Goal: Transaction & Acquisition: Book appointment/travel/reservation

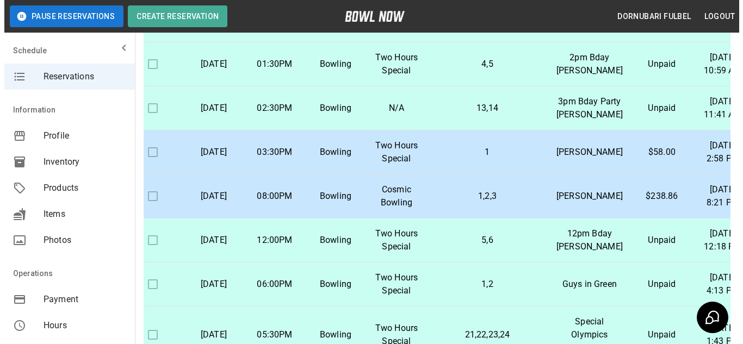
scroll to position [1116, 23]
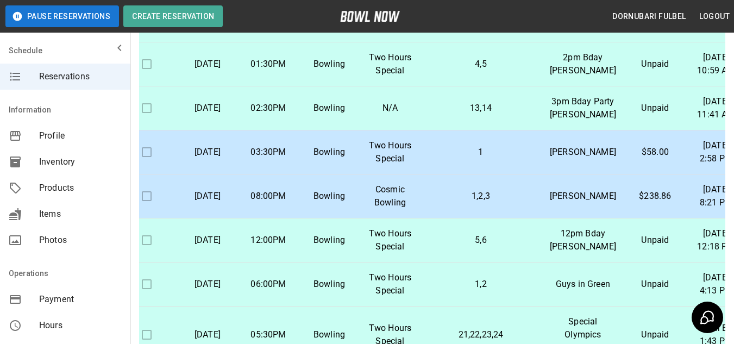
click at [440, 219] on td "5,6" at bounding box center [481, 241] width 121 height 44
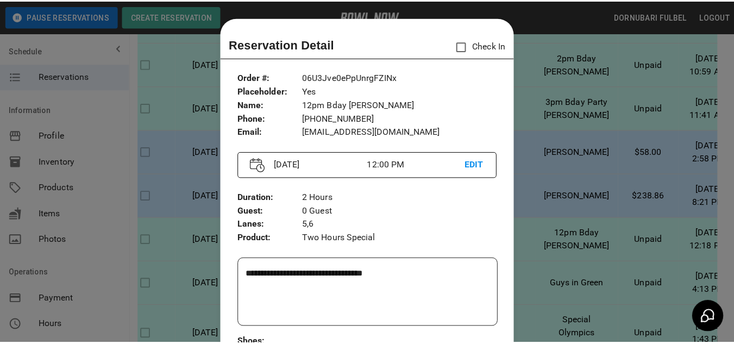
scroll to position [17, 0]
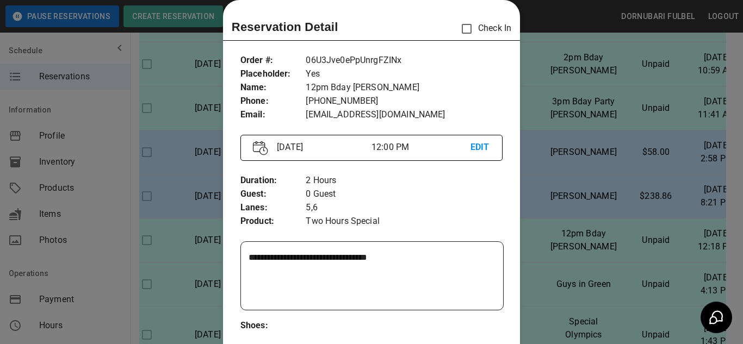
click at [556, 232] on div at bounding box center [371, 172] width 743 height 344
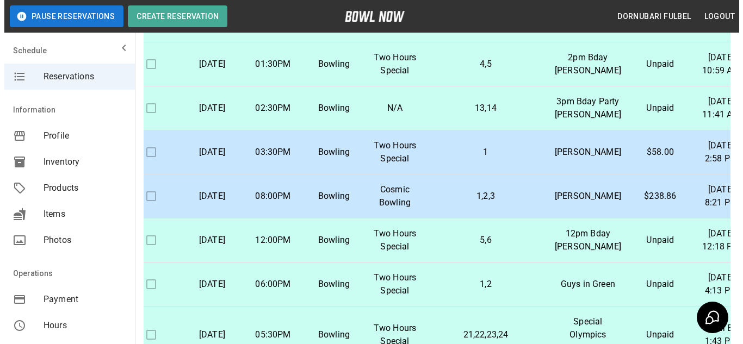
scroll to position [825, 23]
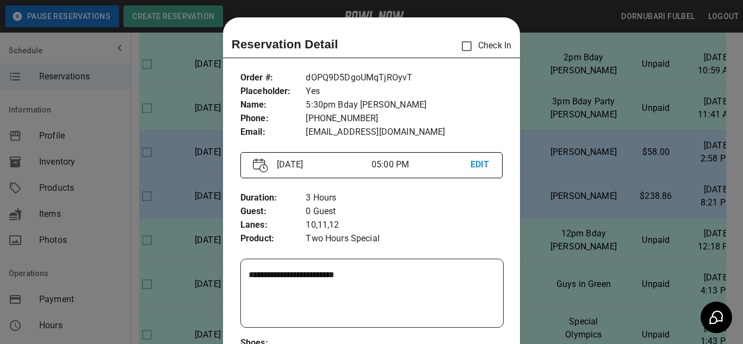
scroll to position [17, 0]
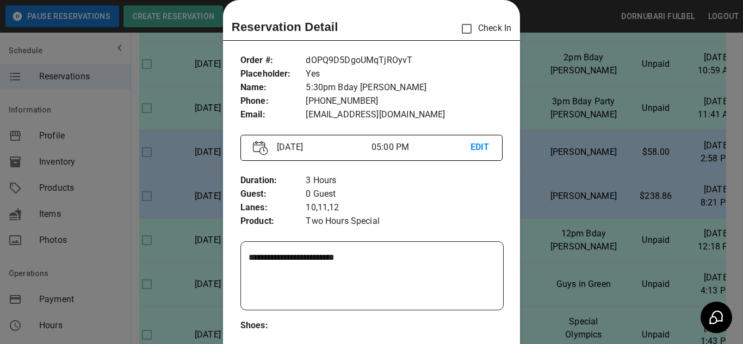
click at [541, 182] on div at bounding box center [371, 172] width 743 height 344
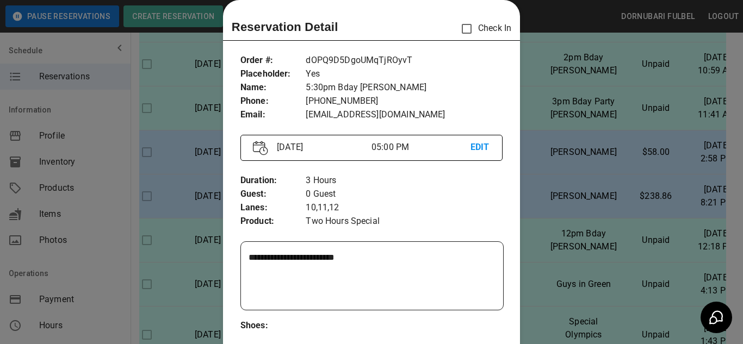
click at [207, 119] on div at bounding box center [371, 172] width 743 height 344
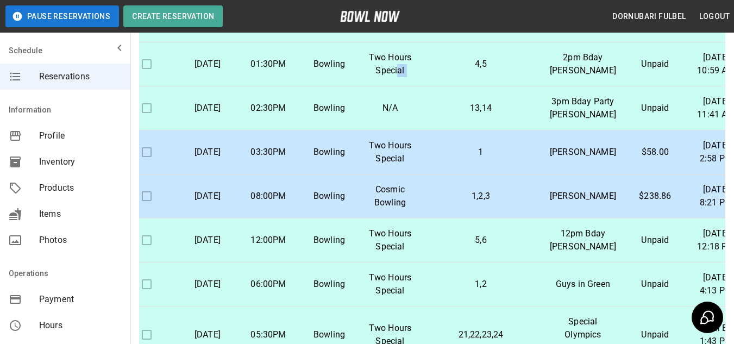
drag, startPoint x: 403, startPoint y: 263, endPoint x: 444, endPoint y: 240, distance: 47.2
click at [444, 86] on tr "[DATE] 01:30PM Bowling Two Hours Special 4,5 2pm Bday [PERSON_NAME] [DATE] 10:5…" at bounding box center [431, 64] width 631 height 44
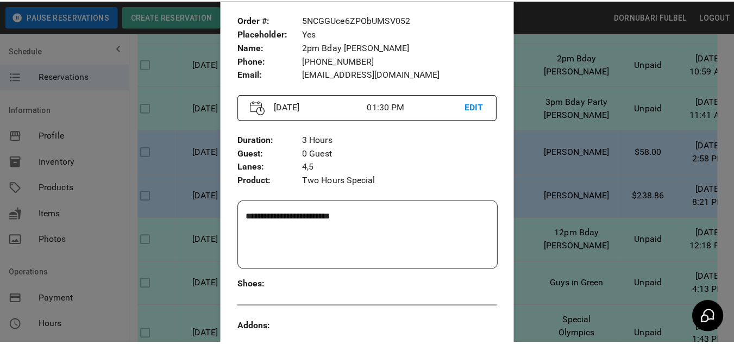
scroll to position [60, 0]
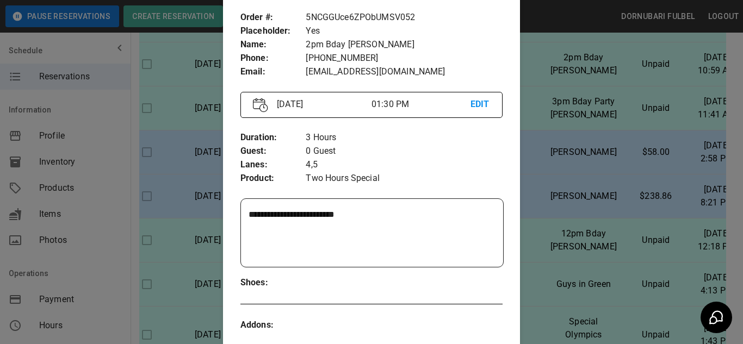
click at [562, 229] on div at bounding box center [371, 172] width 743 height 344
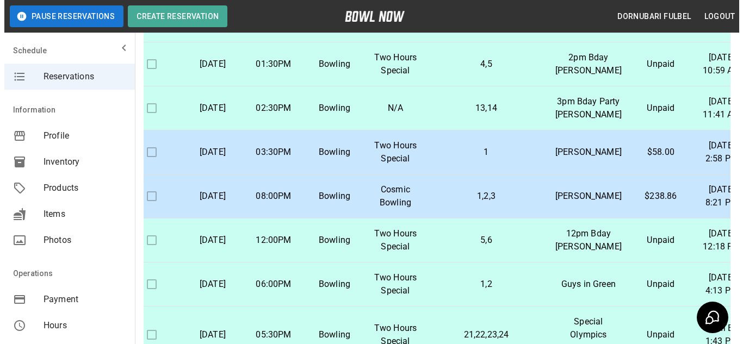
scroll to position [888, 22]
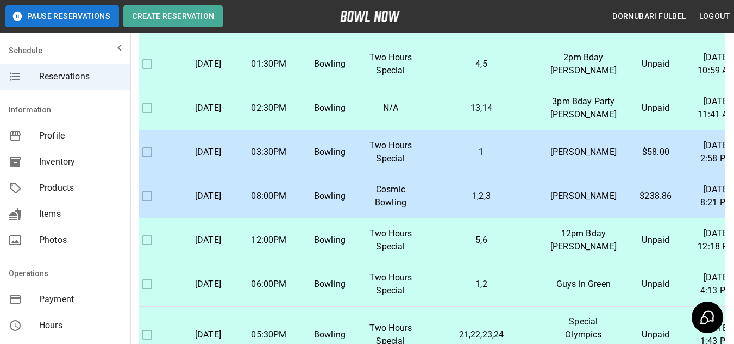
click at [524, 71] on p "4,5" at bounding box center [481, 64] width 103 height 13
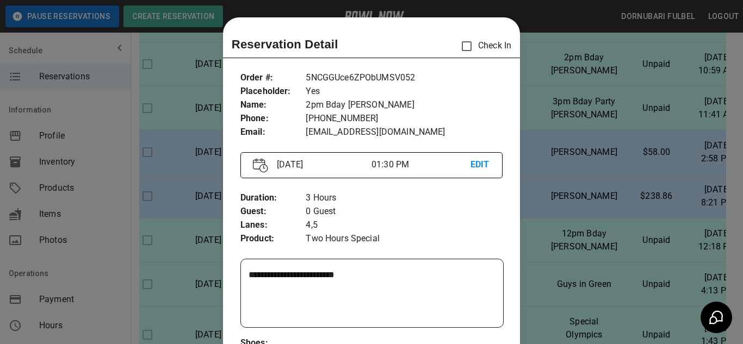
scroll to position [17, 0]
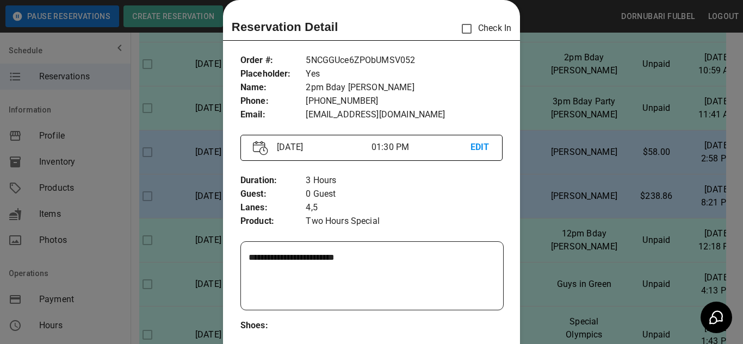
click at [522, 195] on div at bounding box center [371, 172] width 743 height 344
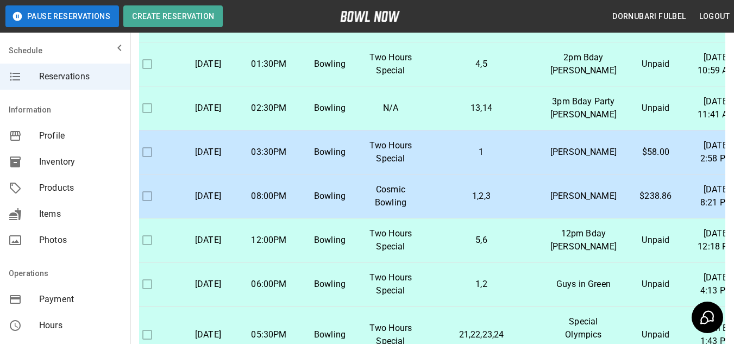
click at [511, 130] on td "13,14" at bounding box center [481, 108] width 121 height 44
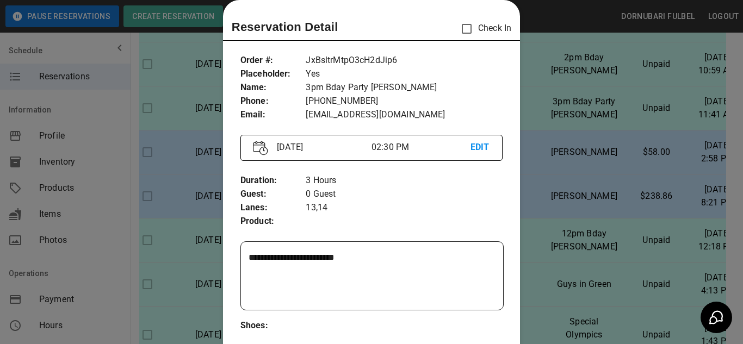
click at [556, 189] on div at bounding box center [371, 172] width 743 height 344
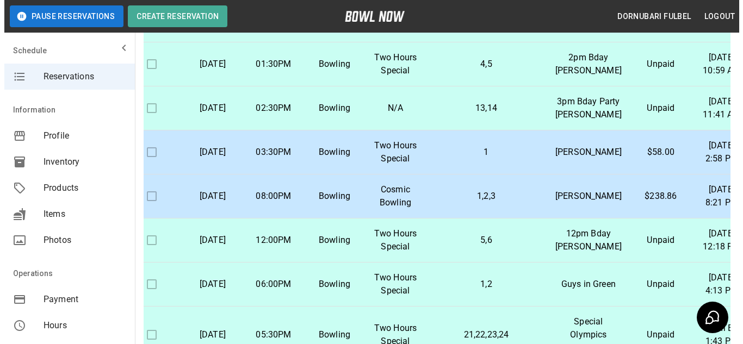
scroll to position [998, 22]
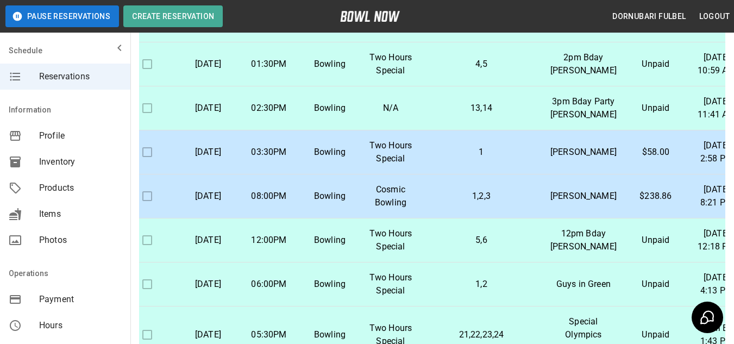
click at [551, 130] on td "3pm Bday Party [PERSON_NAME]" at bounding box center [584, 108] width 84 height 44
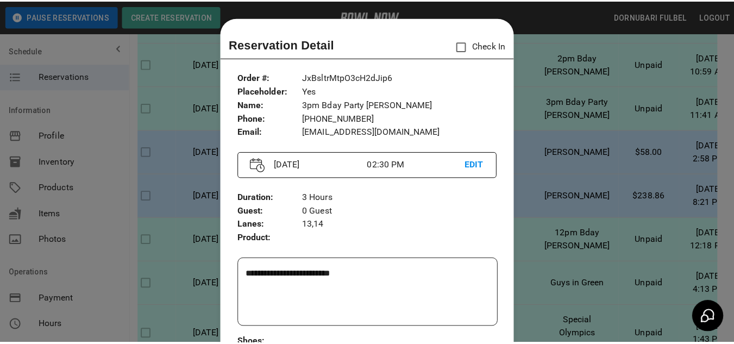
scroll to position [17, 0]
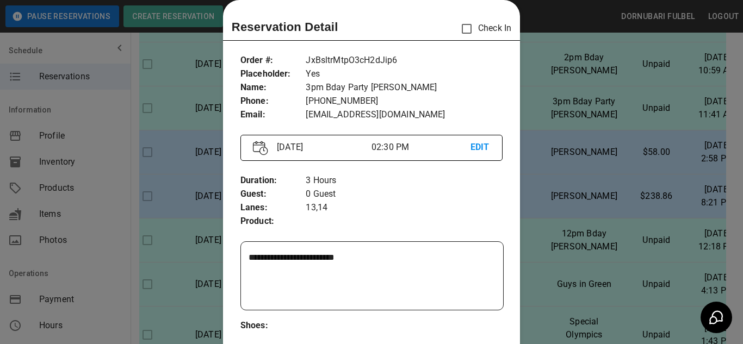
click at [534, 275] on div at bounding box center [371, 172] width 743 height 344
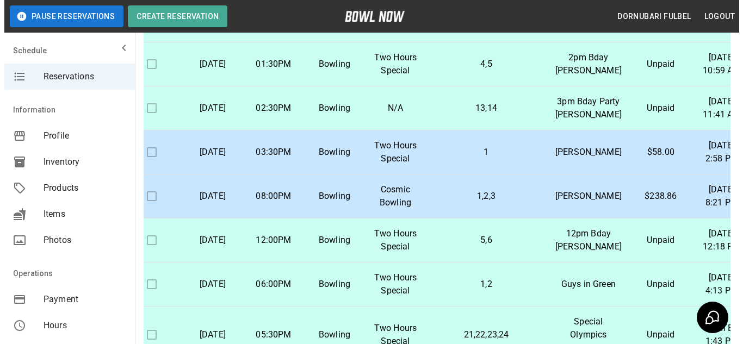
scroll to position [848, 22]
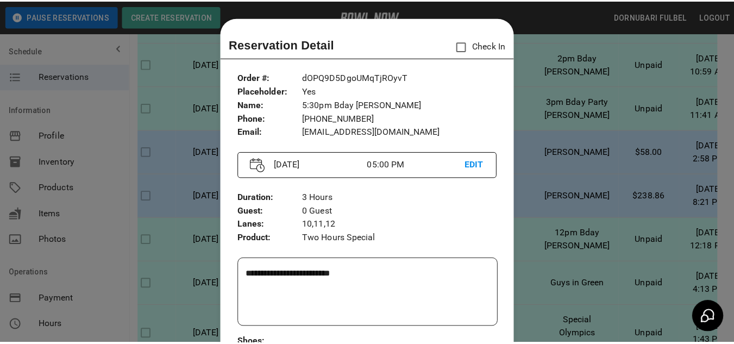
scroll to position [17, 0]
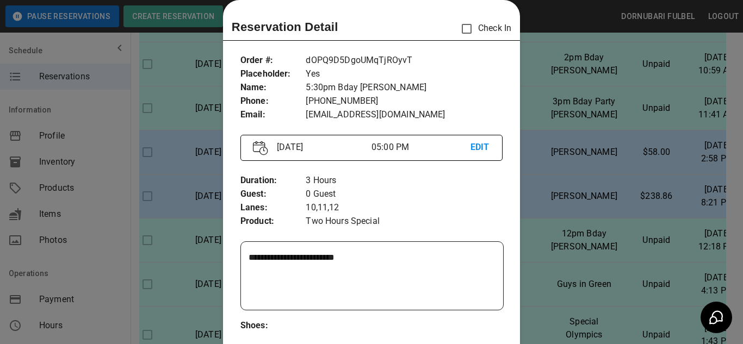
click at [201, 274] on div at bounding box center [371, 172] width 743 height 344
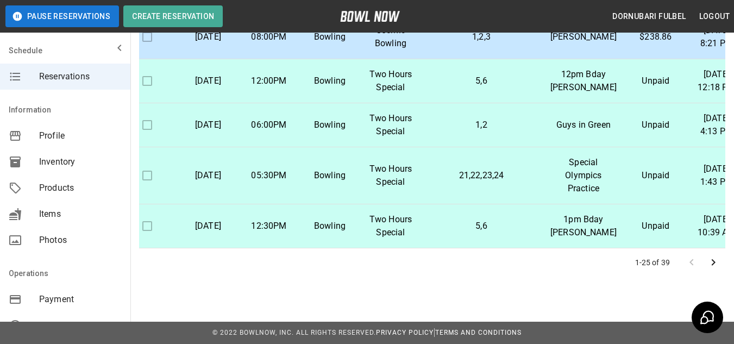
scroll to position [1054, 22]
click at [714, 266] on icon "Go to next page" at bounding box center [713, 262] width 13 height 13
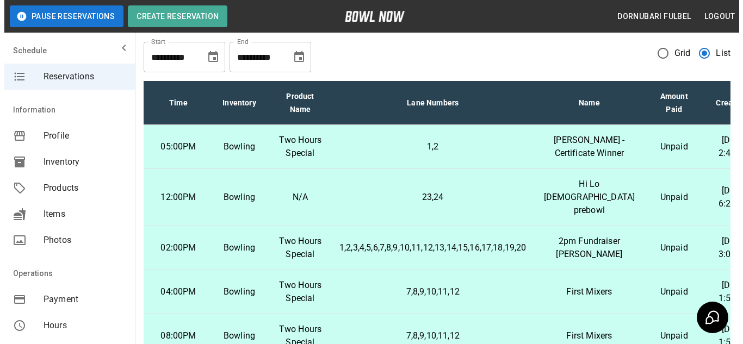
scroll to position [0, 0]
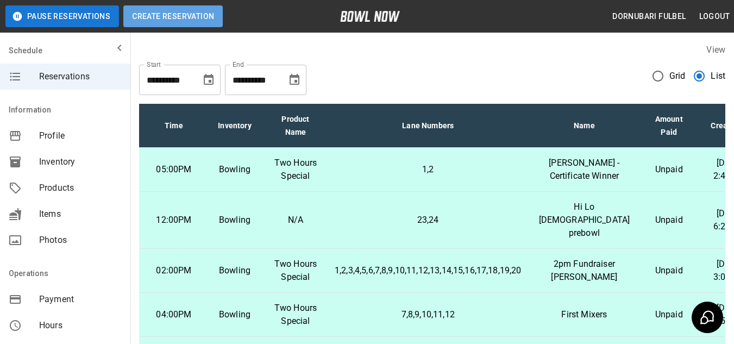
click at [202, 14] on button "Create Reservation" at bounding box center [172, 16] width 99 height 22
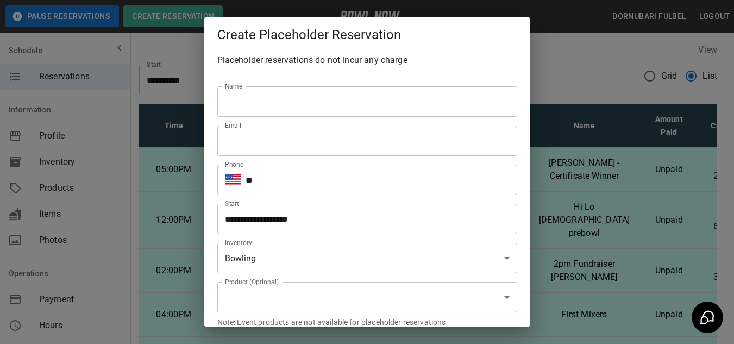
type input "**********"
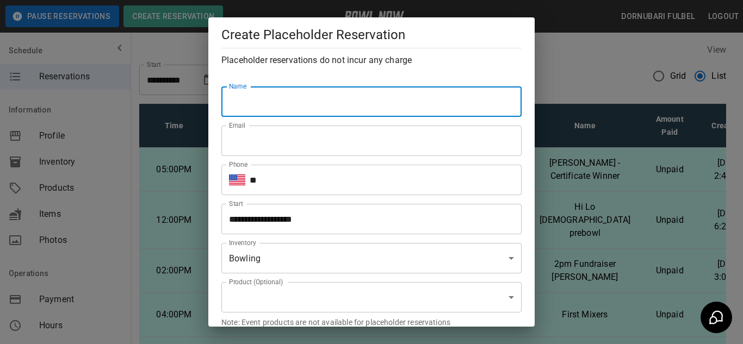
click at [309, 91] on input "Name" at bounding box center [371, 101] width 300 height 30
type input "*"
type input "**********"
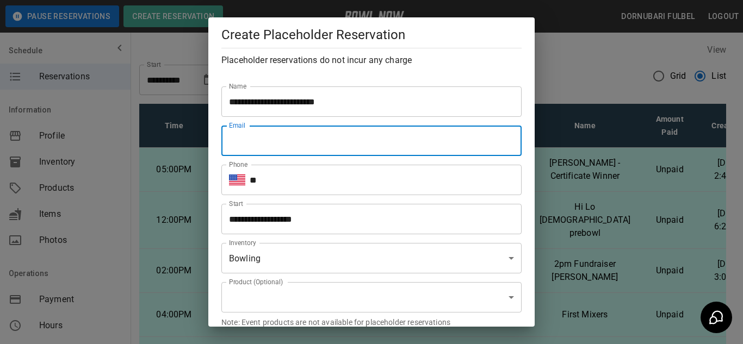
click at [315, 147] on input "Email" at bounding box center [371, 141] width 300 height 30
paste input "**********"
type input "**********"
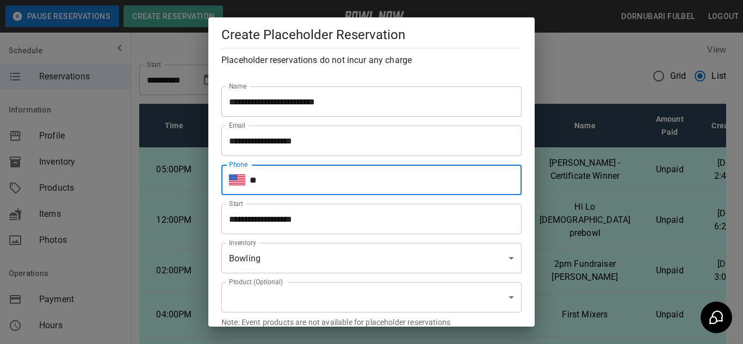
click at [337, 173] on input "**" at bounding box center [386, 180] width 272 height 30
type input "**********"
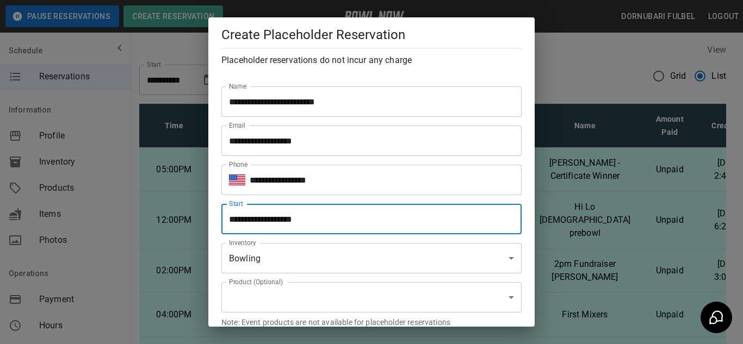
click at [333, 216] on input "**********" at bounding box center [367, 219] width 292 height 30
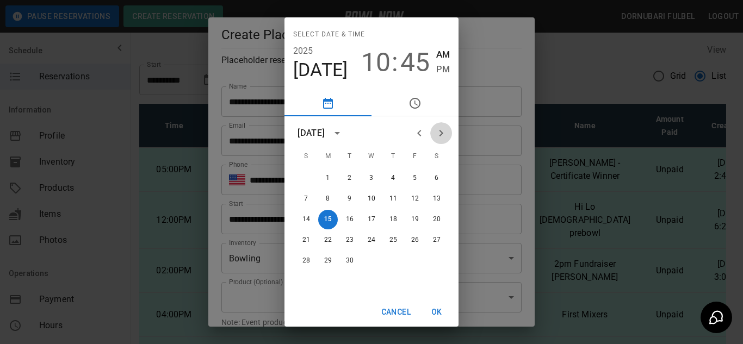
click at [440, 132] on icon "Next month" at bounding box center [441, 133] width 4 height 7
click at [437, 180] on button "4" at bounding box center [437, 179] width 20 height 20
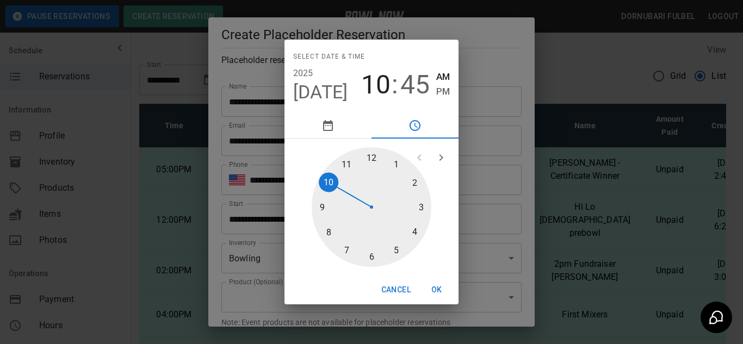
click at [372, 155] on div at bounding box center [372, 207] width 120 height 120
click at [370, 158] on div at bounding box center [372, 207] width 120 height 120
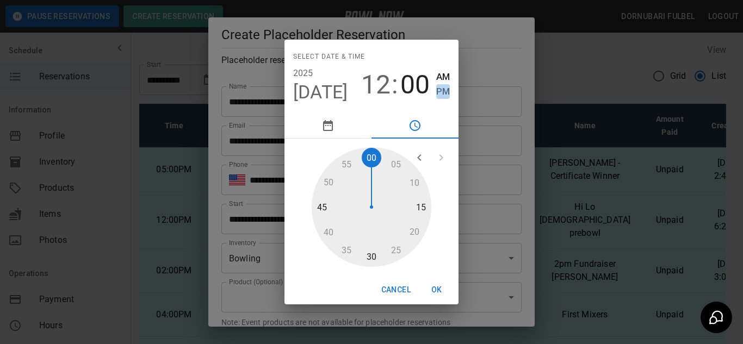
click at [437, 92] on span "PM" at bounding box center [443, 91] width 14 height 15
type input "**********"
click at [438, 291] on button "OK" at bounding box center [436, 290] width 35 height 20
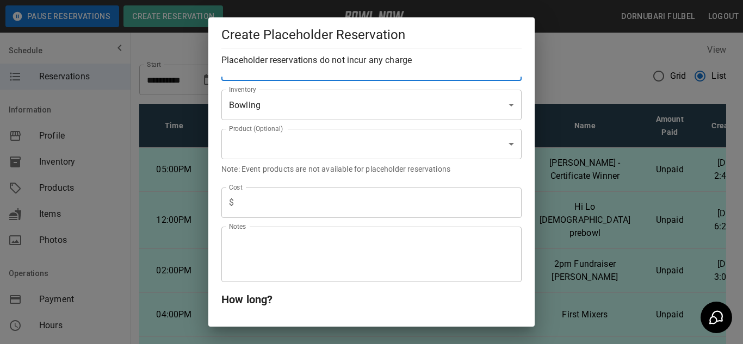
scroll to position [156, 0]
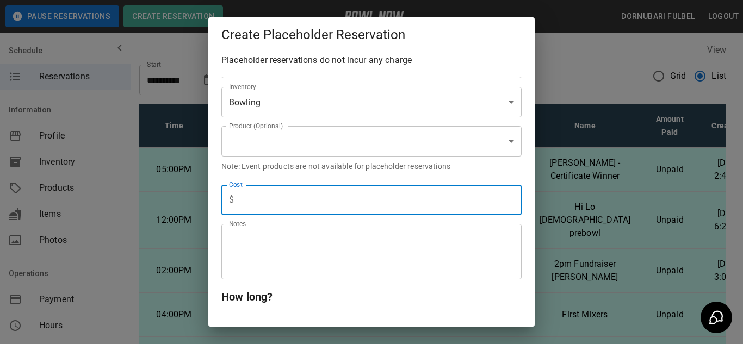
click at [279, 206] on input "text" at bounding box center [379, 200] width 283 height 30
type input "*"
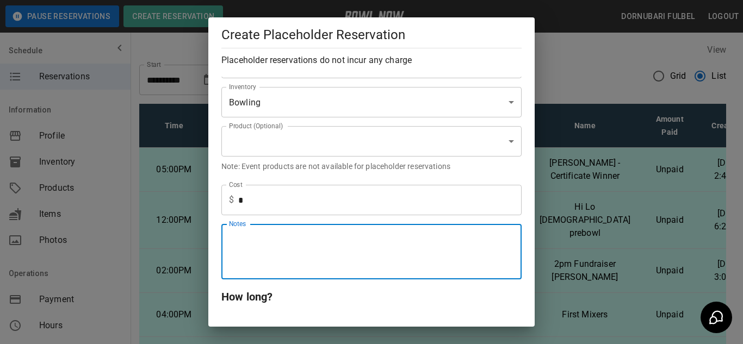
click at [300, 258] on textarea "Notes" at bounding box center [371, 252] width 285 height 38
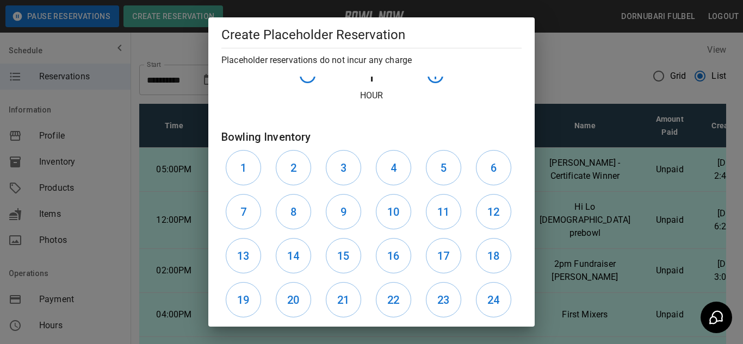
scroll to position [418, 0]
type textarea "*********"
click at [438, 210] on h6 "11" at bounding box center [443, 211] width 12 height 17
click at [478, 210] on button "12" at bounding box center [493, 211] width 35 height 35
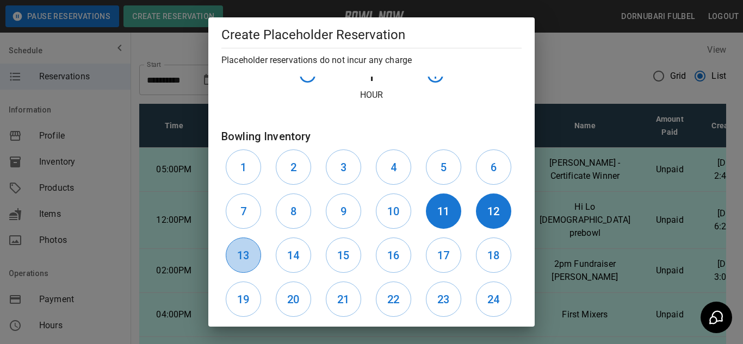
click at [239, 258] on h6 "13" at bounding box center [243, 255] width 12 height 17
click at [295, 267] on button "14" at bounding box center [293, 255] width 35 height 35
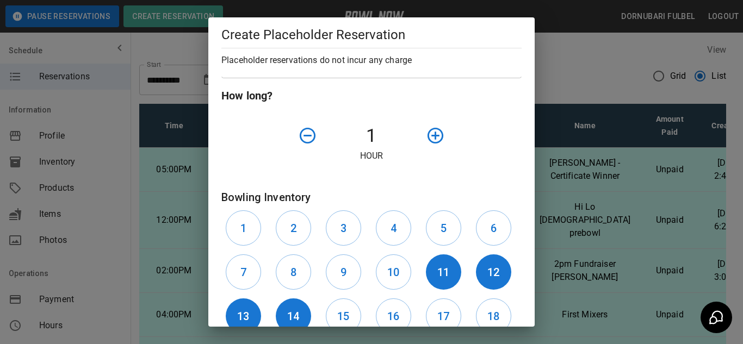
scroll to position [357, 0]
click at [437, 135] on icon "button" at bounding box center [435, 136] width 16 height 16
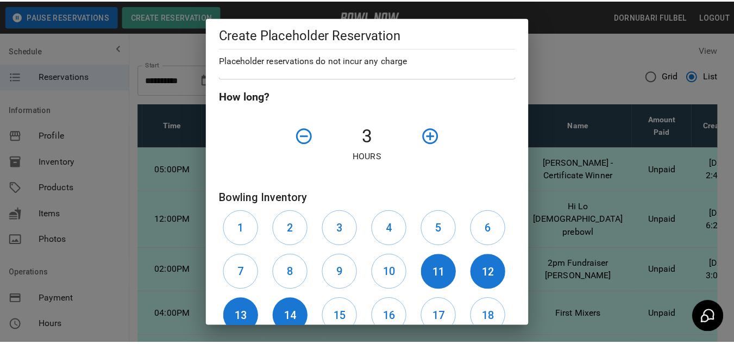
scroll to position [477, 0]
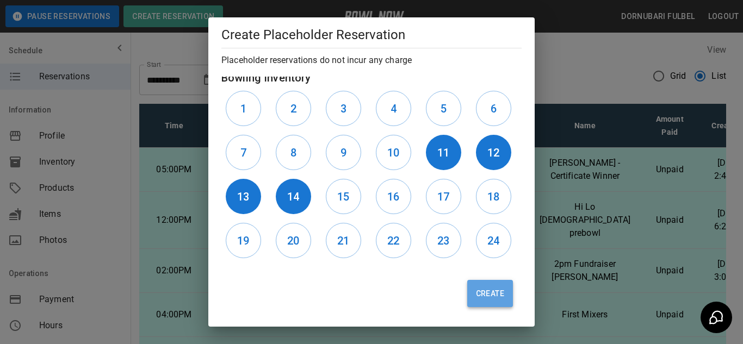
click at [502, 296] on button "Create" at bounding box center [490, 293] width 46 height 27
type input "**"
type input "**********"
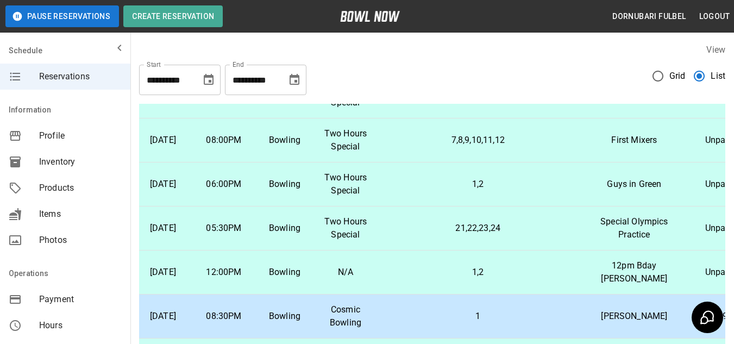
scroll to position [0, 67]
